Goal: Information Seeking & Learning: Learn about a topic

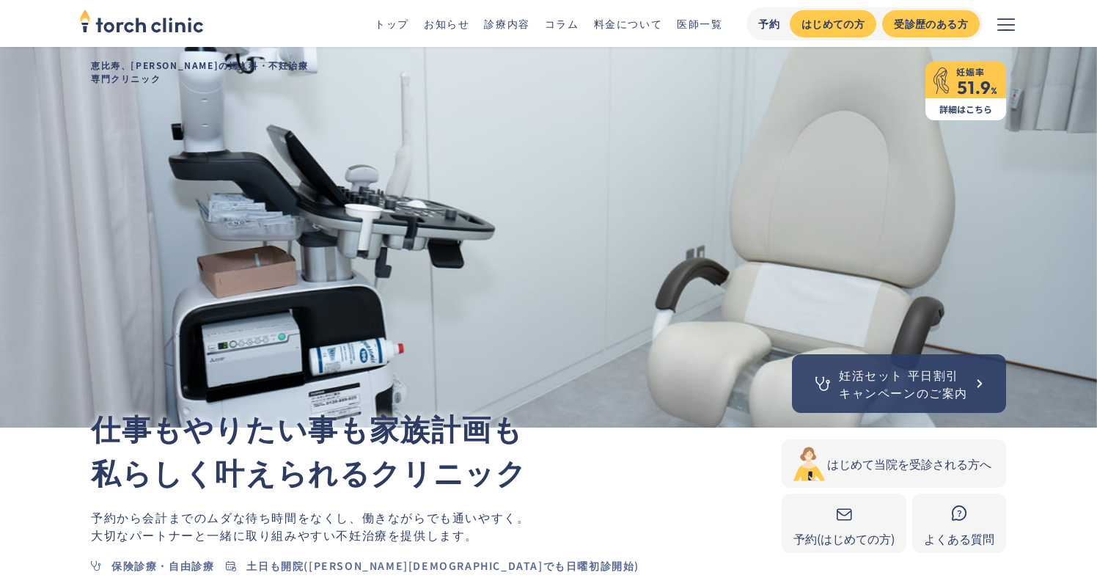
click at [565, 22] on link "コラム" at bounding box center [562, 23] width 34 height 15
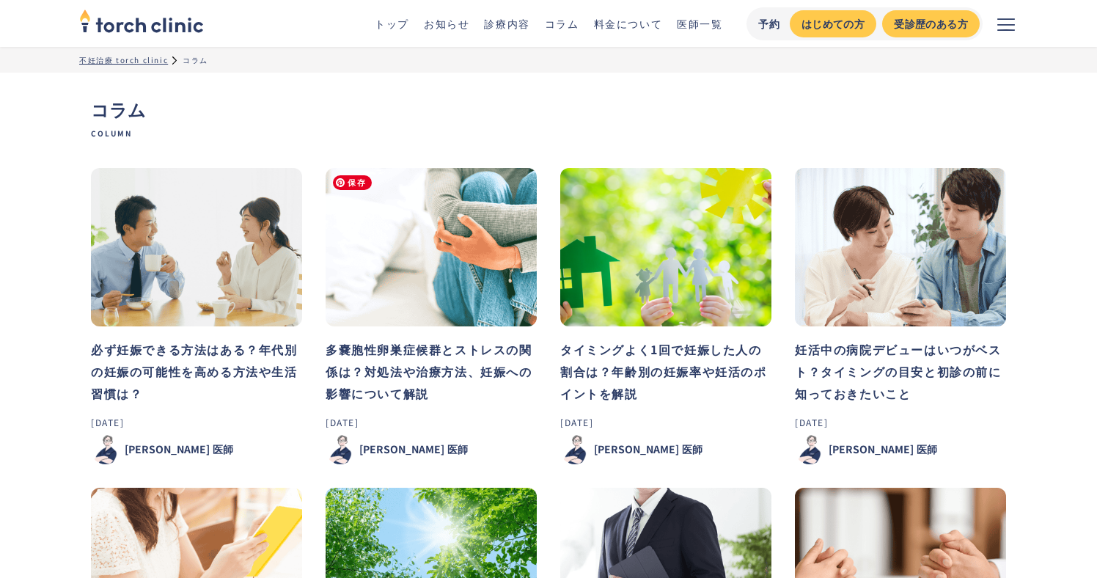
click at [434, 243] on img at bounding box center [431, 247] width 211 height 158
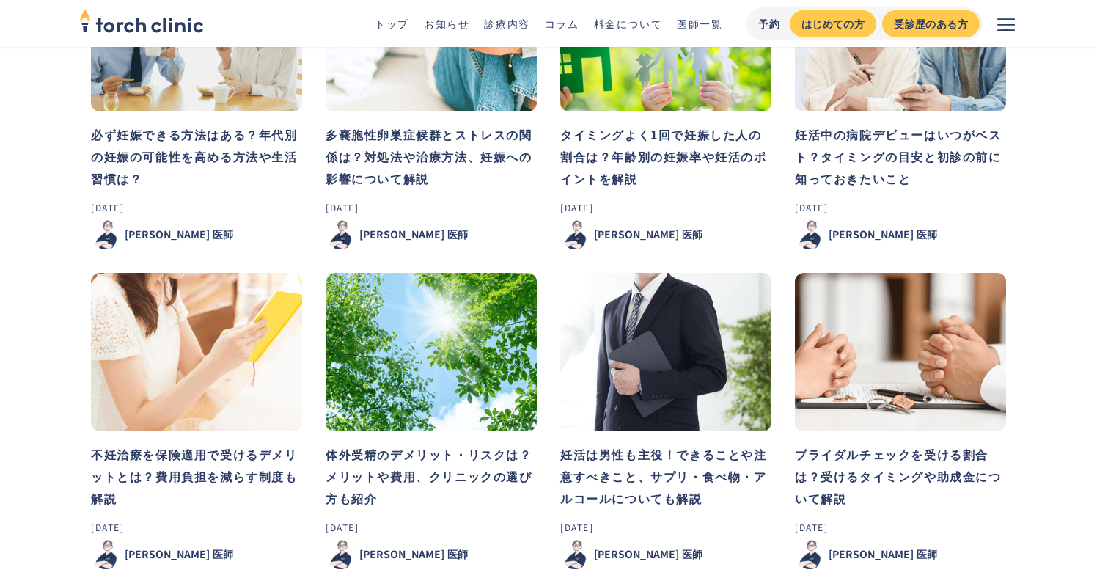
scroll to position [205, 0]
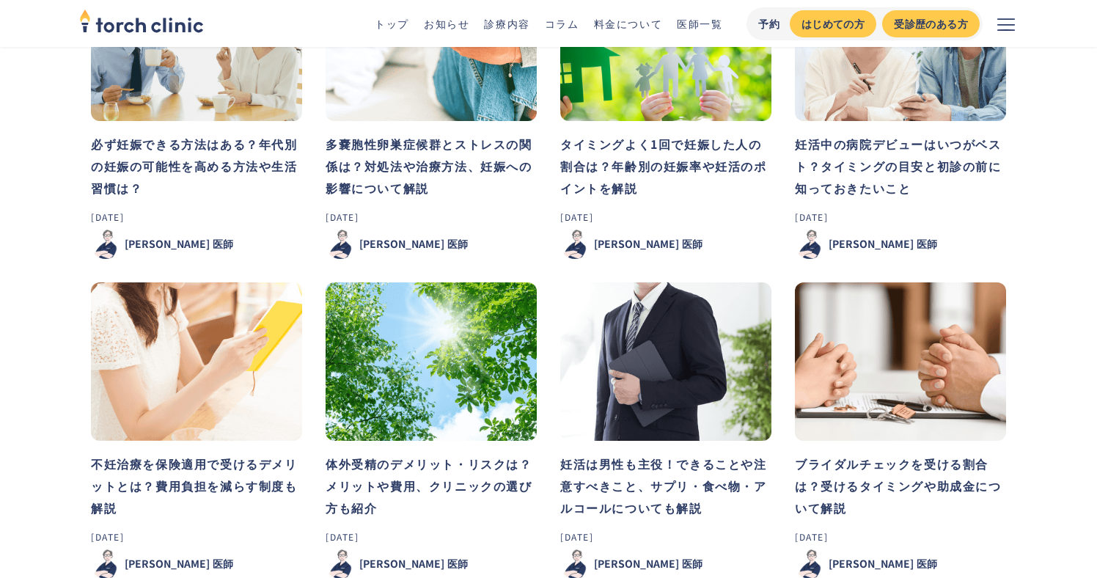
click at [387, 24] on link "トップ" at bounding box center [392, 23] width 34 height 15
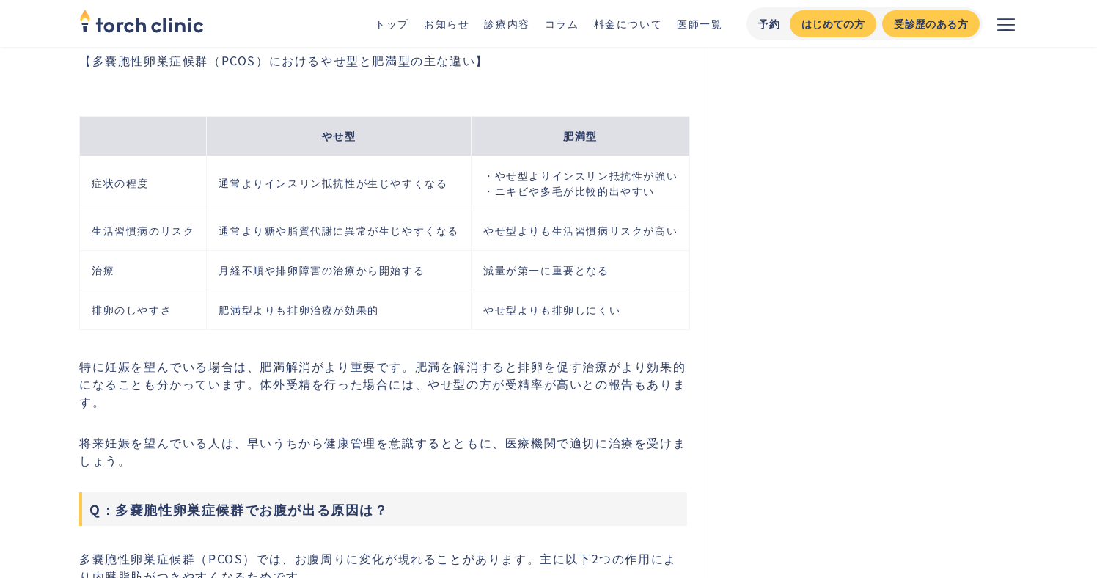
scroll to position [7541, 0]
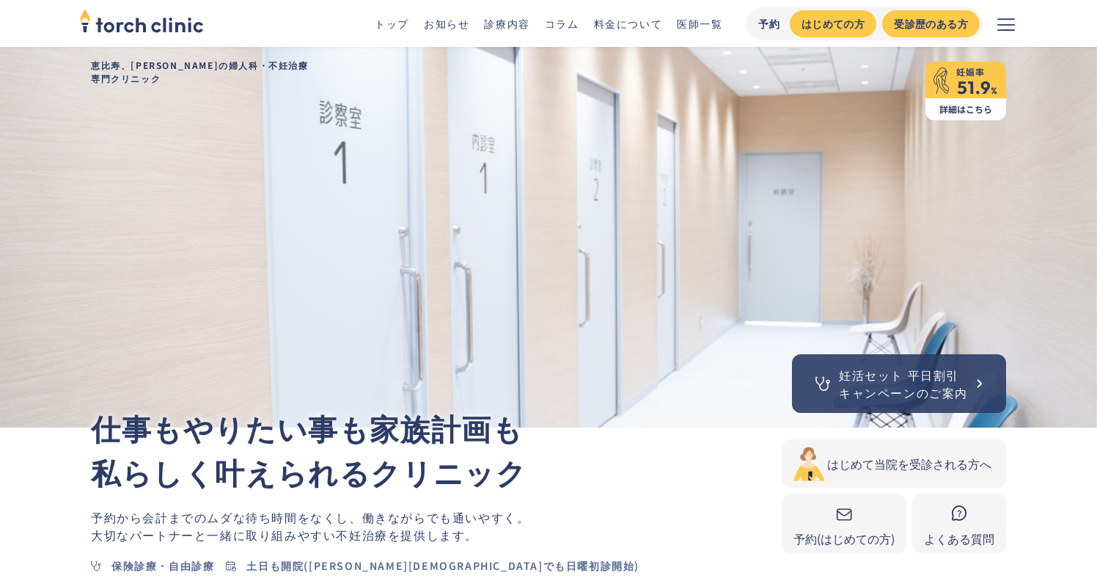
click at [32, 487] on section "妊活セット 平日割引 キャンペーンのご案内 恵比寿、上野の婦人科・不妊治療 専門クリニック 仕事もやりたい事も家族計画も 私らしく叶えられるクリニック 予約か…" at bounding box center [548, 314] width 1097 height 534
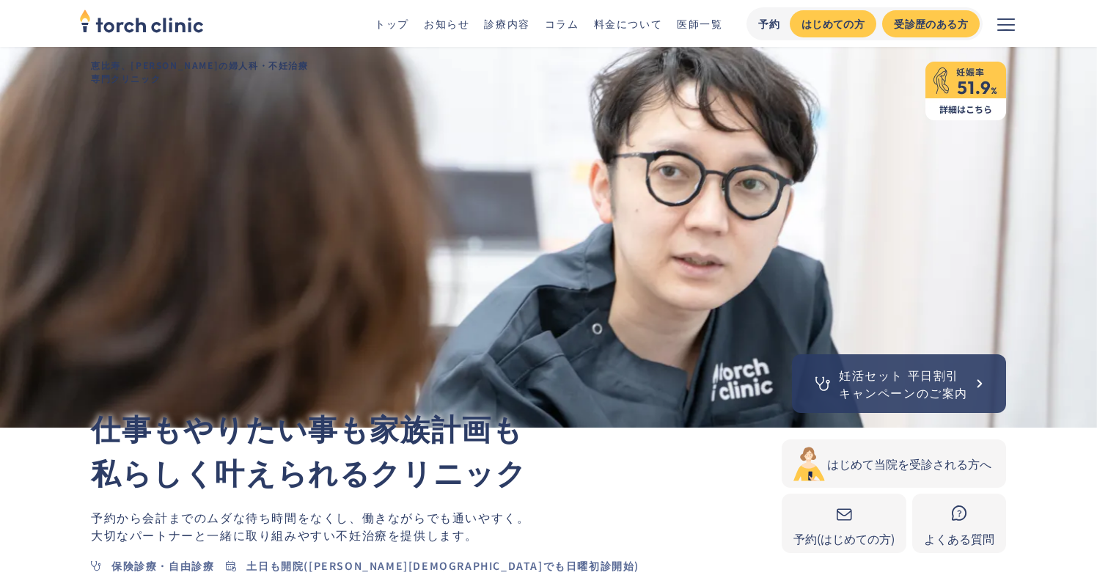
click at [687, 476] on p "仕事もやりたい事も家族計画も 私らしく叶えられるクリニック" at bounding box center [436, 450] width 691 height 88
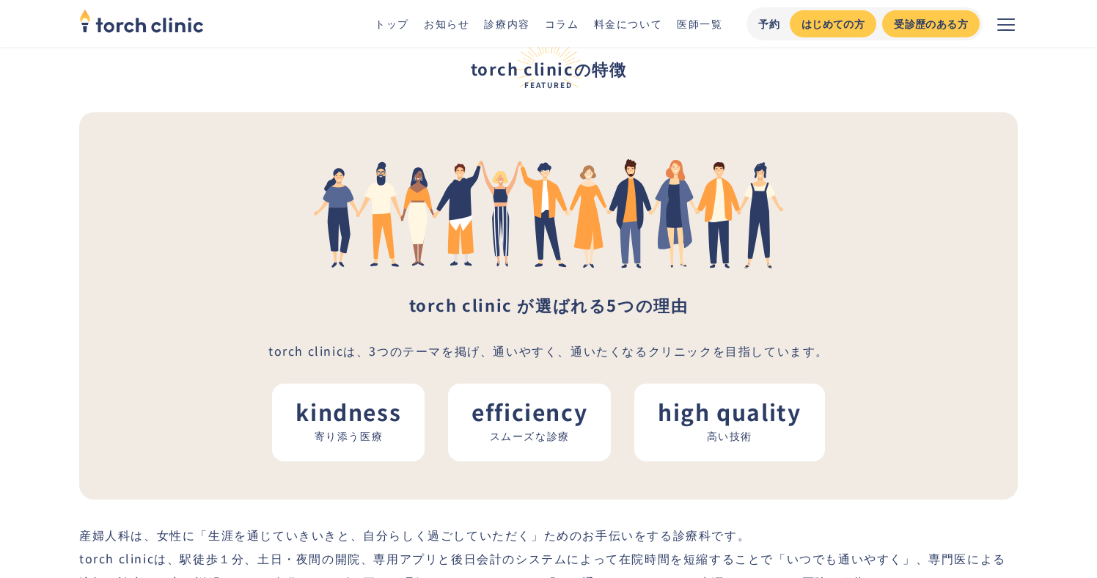
scroll to position [2083, 0]
